Goal: Task Accomplishment & Management: Use online tool/utility

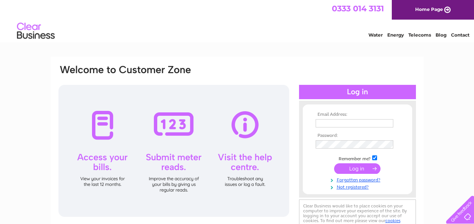
click at [329, 122] on input "text" at bounding box center [354, 123] width 78 height 8
type input "stewart@skelso1.orangehome.co.uk"
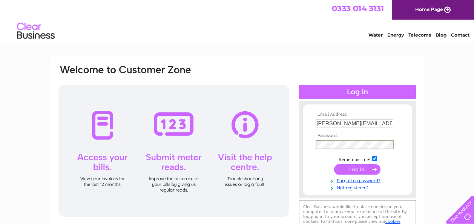
click at [358, 169] on input "submit" at bounding box center [357, 169] width 46 height 11
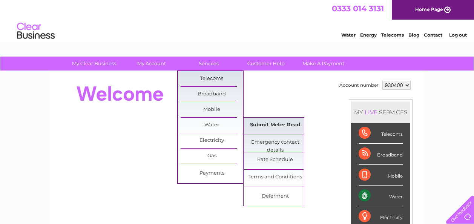
click at [267, 125] on link "Submit Meter Read" at bounding box center [275, 125] width 62 height 15
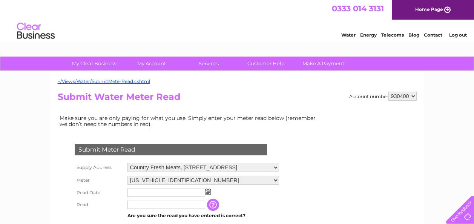
click at [208, 194] on img at bounding box center [208, 191] width 6 height 6
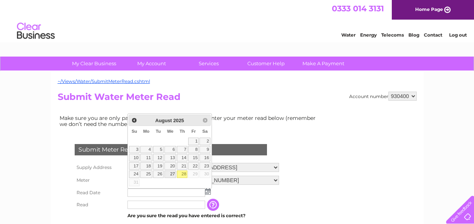
click at [171, 173] on link "27" at bounding box center [170, 174] width 12 height 8
type input "2025/08/27"
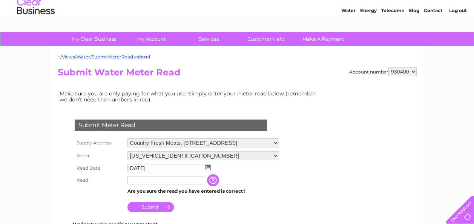
scroll to position [38, 0]
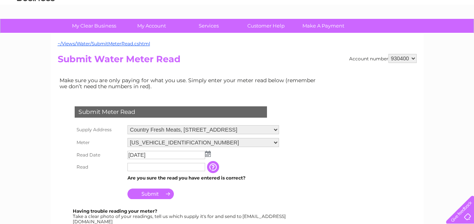
click at [145, 170] on input "text" at bounding box center [166, 167] width 78 height 8
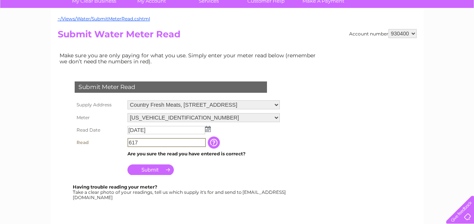
scroll to position [75, 0]
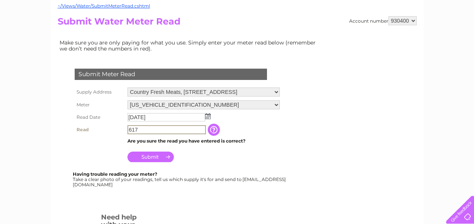
type input "617"
click at [147, 157] on input "Submit" at bounding box center [150, 156] width 46 height 11
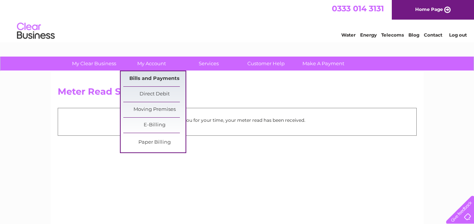
click at [152, 77] on link "Bills and Payments" at bounding box center [154, 78] width 62 height 15
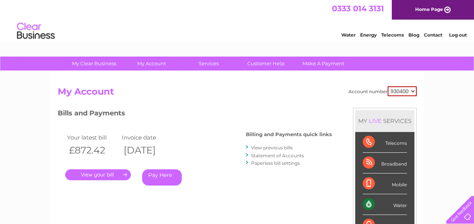
scroll to position [38, 0]
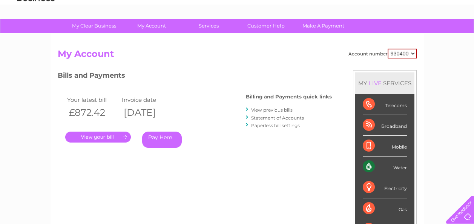
click at [101, 136] on link "." at bounding box center [98, 136] width 66 height 11
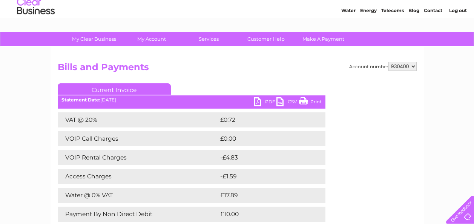
scroll to position [38, 0]
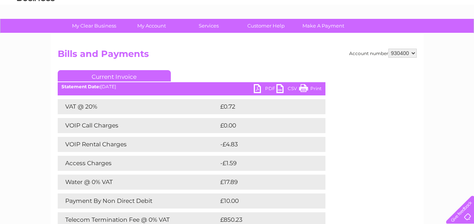
click at [256, 88] on link "PDF" at bounding box center [265, 89] width 23 height 11
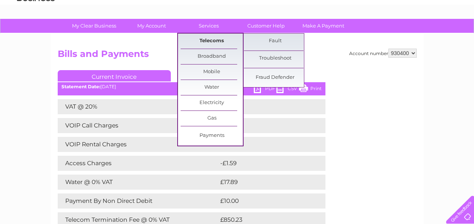
click at [210, 42] on link "Telecoms" at bounding box center [211, 41] width 62 height 15
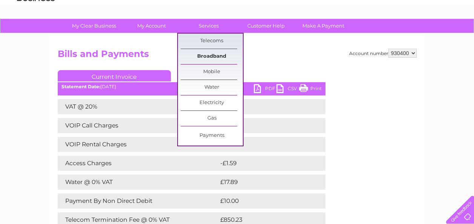
click at [211, 56] on link "Broadband" at bounding box center [211, 56] width 62 height 15
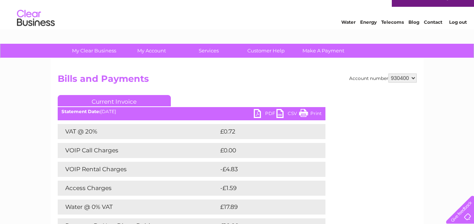
scroll to position [0, 0]
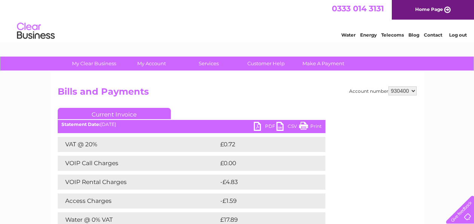
click at [455, 36] on link "Log out" at bounding box center [458, 35] width 18 height 6
